Goal: Navigation & Orientation: Find specific page/section

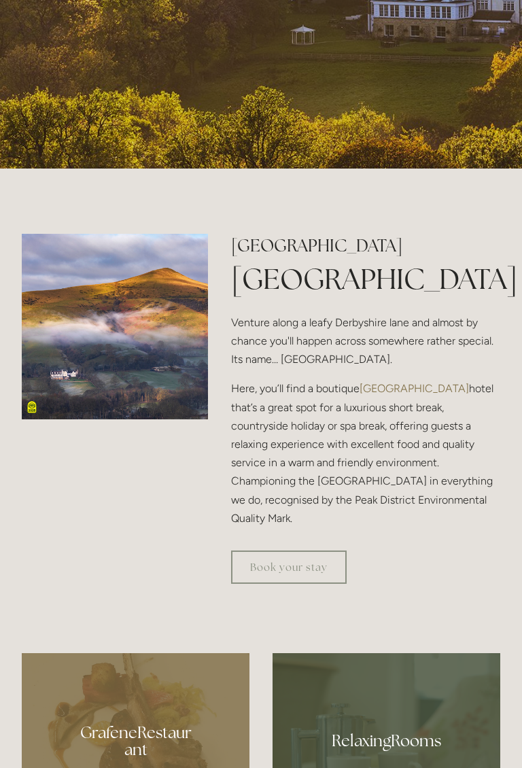
scroll to position [491, 0]
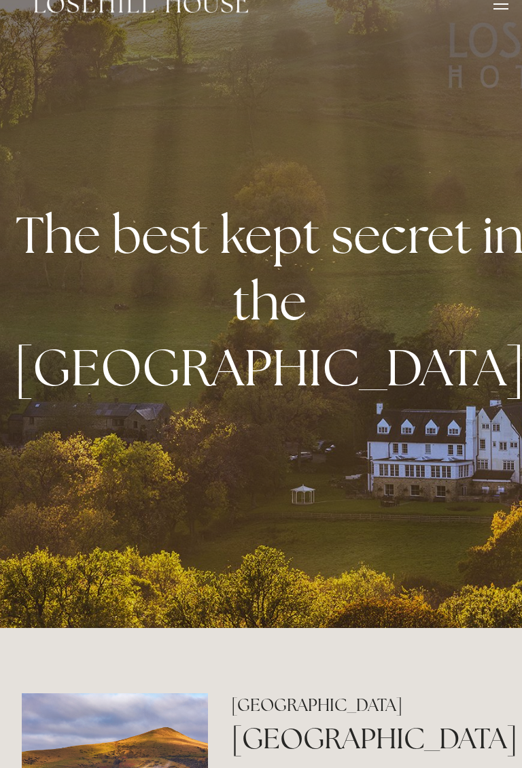
scroll to position [0, 0]
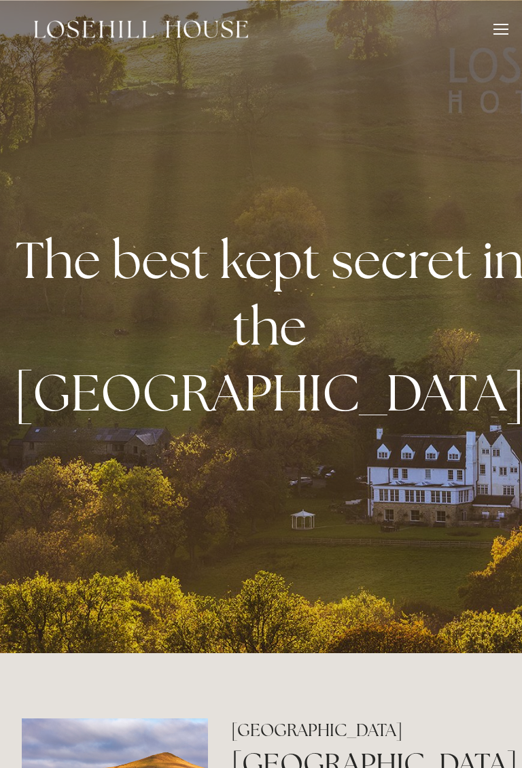
click at [507, 33] on div at bounding box center [501, 33] width 15 height 1
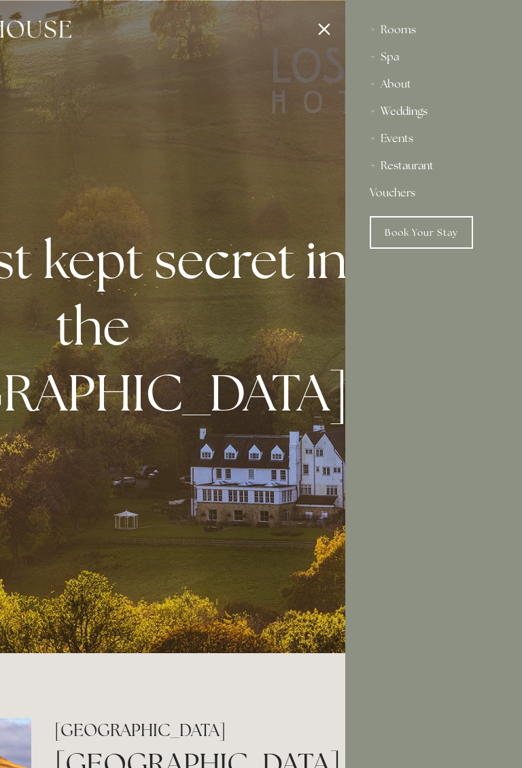
click at [393, 117] on div "Weddings" at bounding box center [434, 111] width 128 height 27
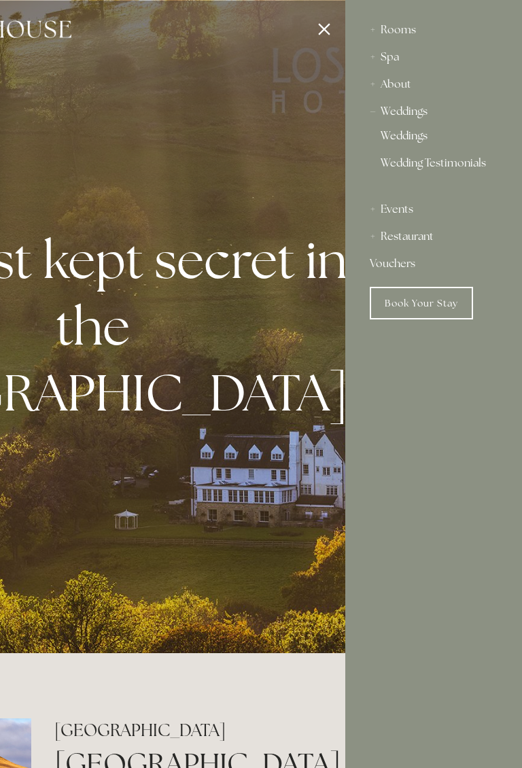
click at [401, 136] on link "Weddings" at bounding box center [434, 139] width 106 height 16
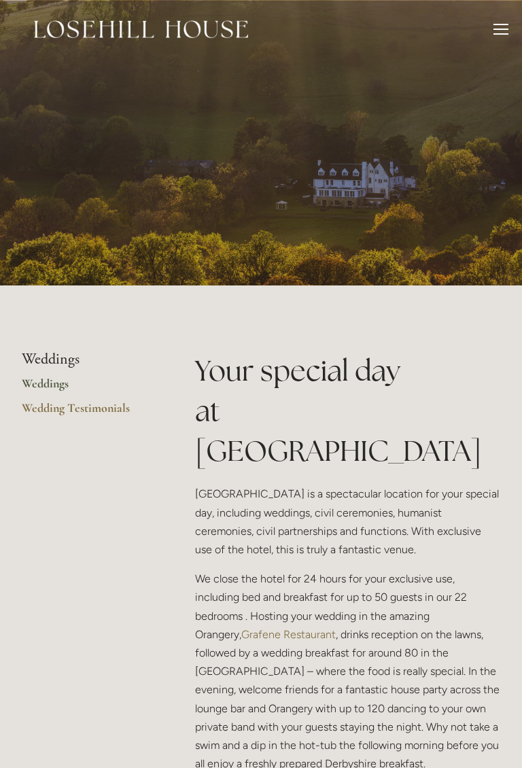
click at [504, 31] on div at bounding box center [501, 31] width 15 height 15
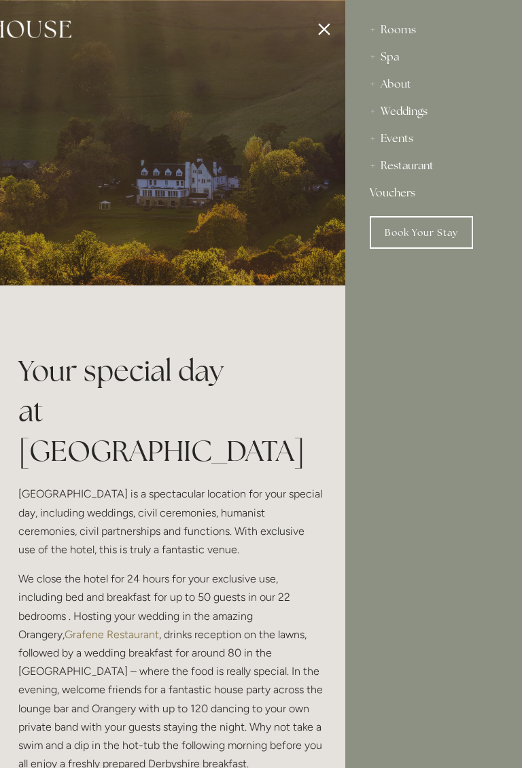
click at [385, 111] on div "Weddings" at bounding box center [434, 111] width 128 height 27
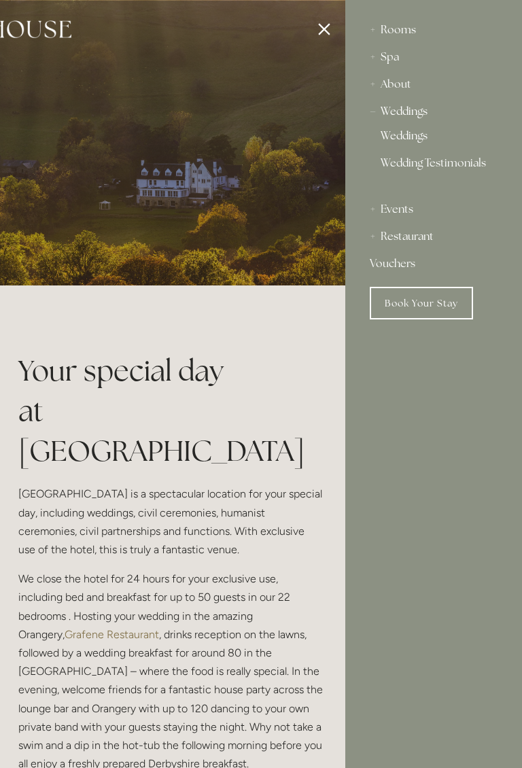
click at [392, 26] on div "Rooms" at bounding box center [434, 29] width 128 height 27
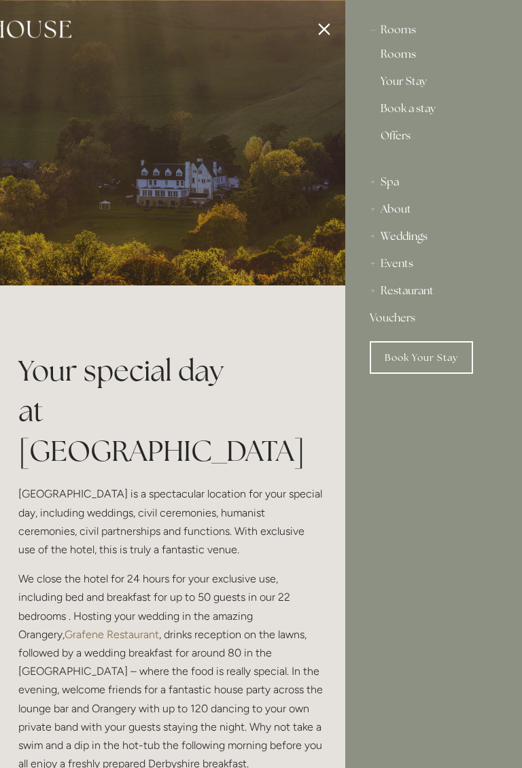
click at [394, 56] on link "Rooms" at bounding box center [434, 57] width 106 height 16
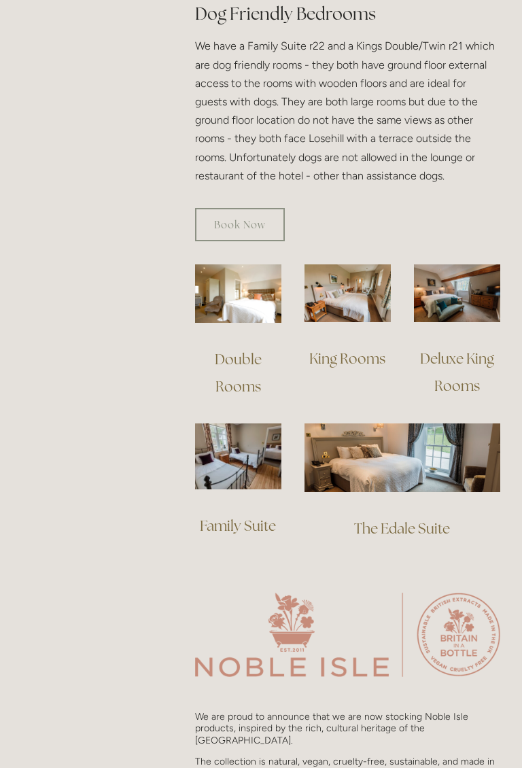
scroll to position [916, 0]
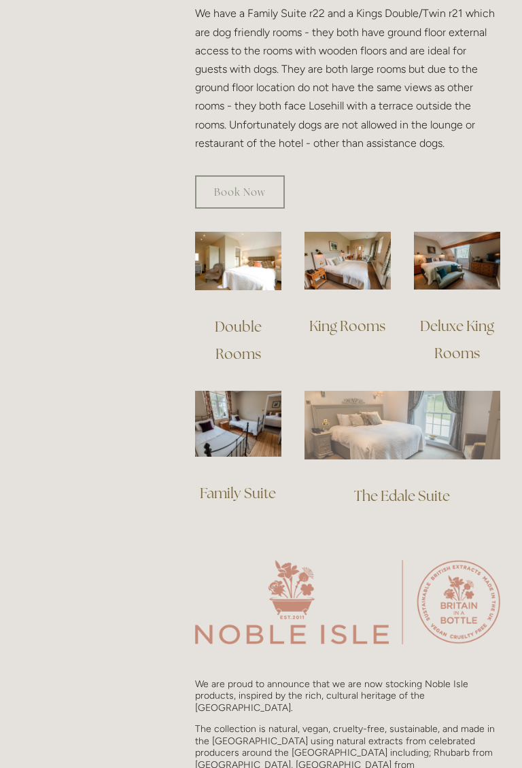
click at [349, 419] on img at bounding box center [403, 425] width 196 height 69
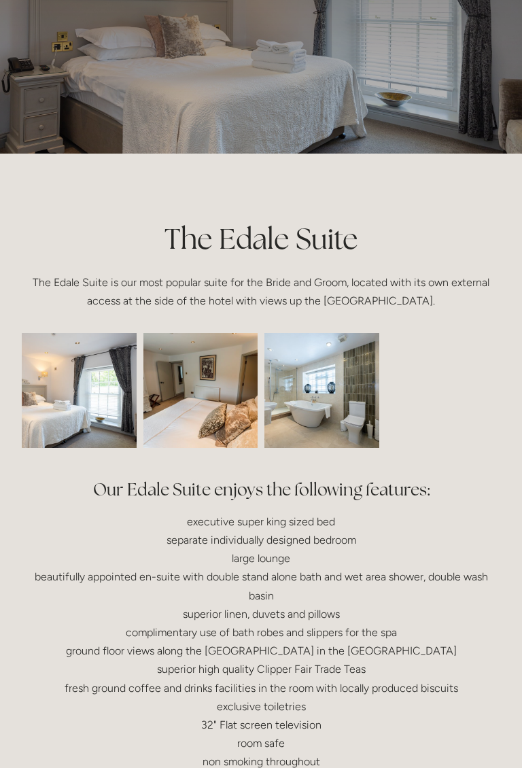
scroll to position [139, 0]
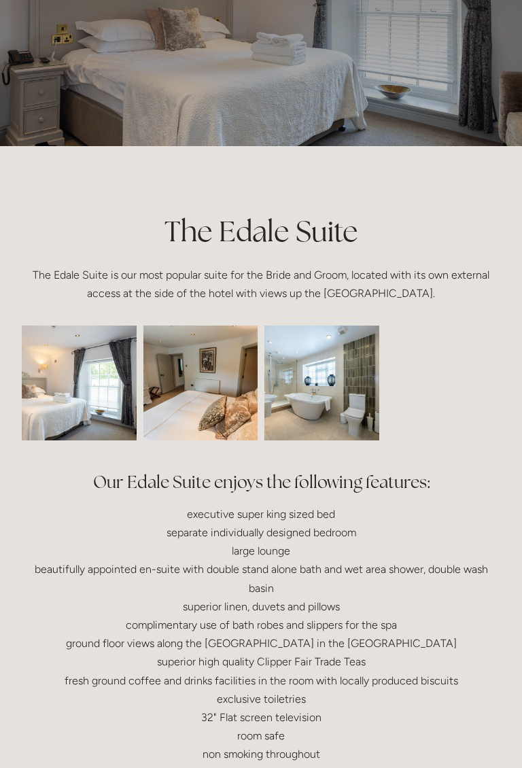
click at [67, 371] on img at bounding box center [56, 383] width 173 height 115
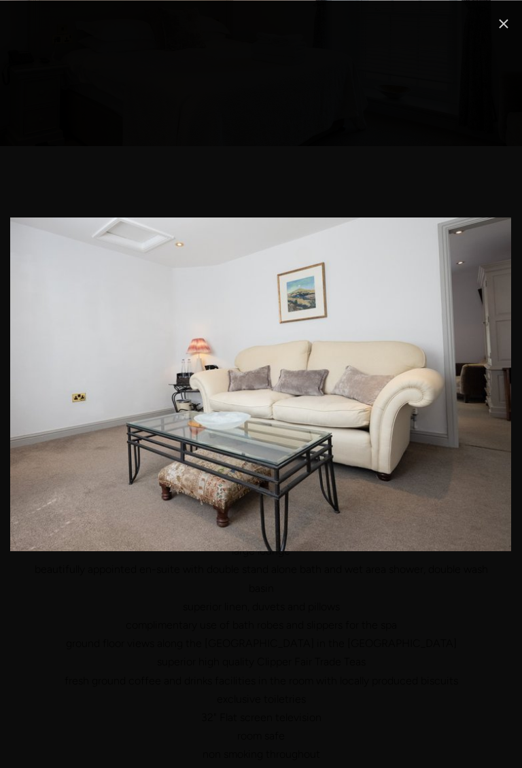
click at [506, 31] on link "Close" at bounding box center [504, 24] width 16 height 16
